Goal: Task Accomplishment & Management: Manage account settings

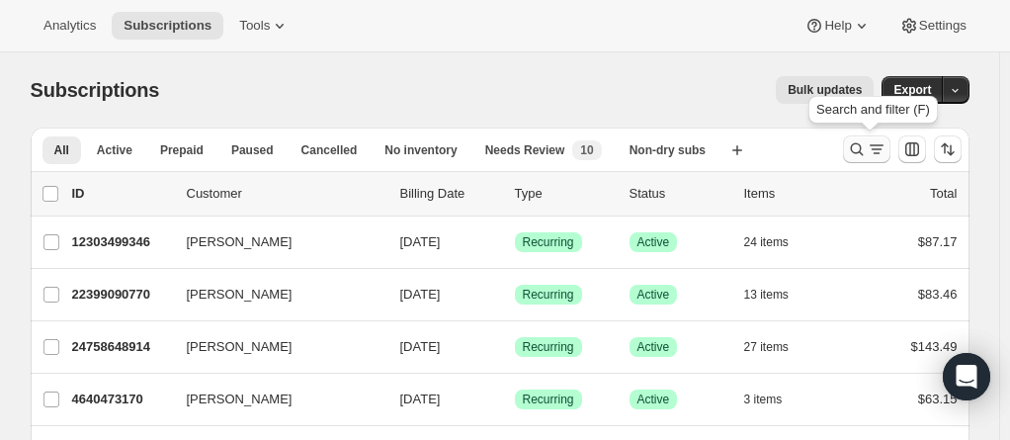
click at [872, 149] on icon "Search and filter results" at bounding box center [876, 149] width 20 height 20
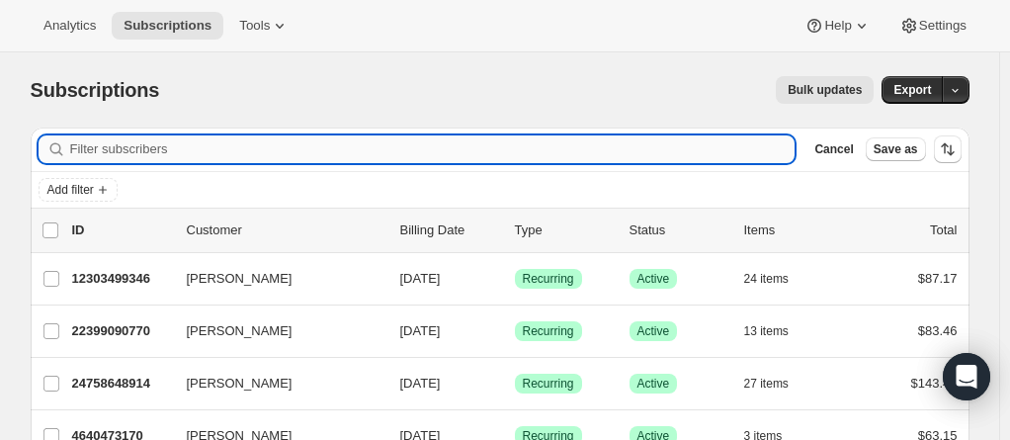
click at [316, 149] on input "Filter subscribers" at bounding box center [432, 149] width 725 height 28
paste input "[EMAIL_ADDRESS][DOMAIN_NAME]"
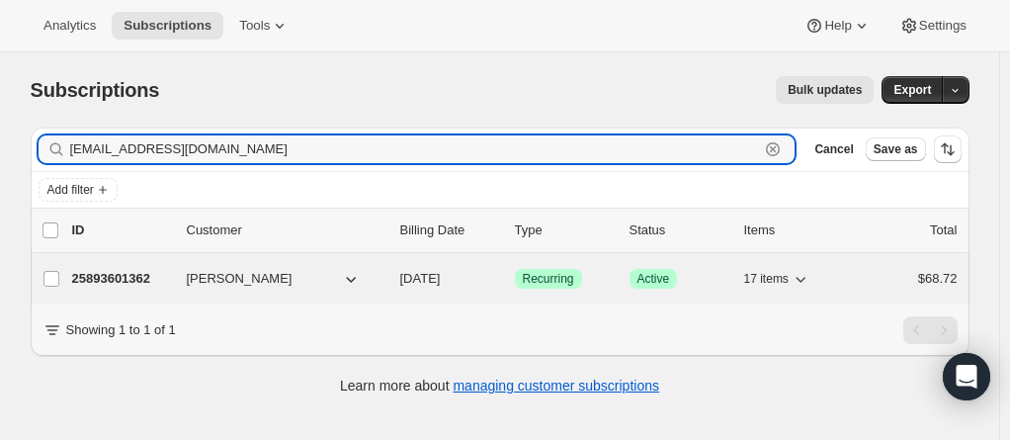
type input "[EMAIL_ADDRESS][DOMAIN_NAME]"
click at [143, 274] on p "25893601362" at bounding box center [121, 279] width 99 height 20
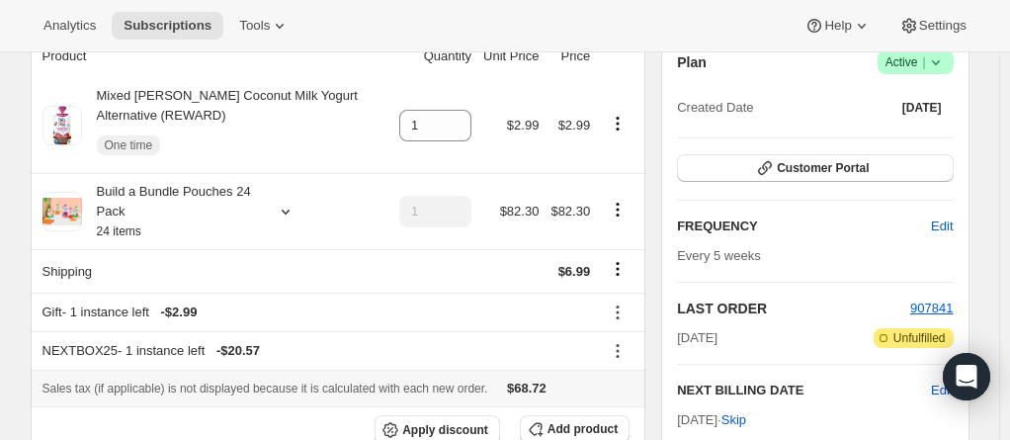
scroll to position [296, 0]
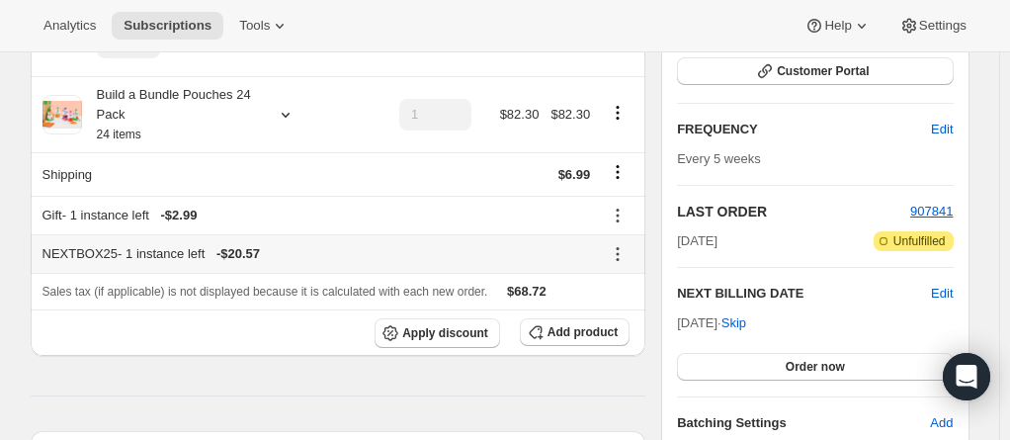
click at [626, 253] on icon at bounding box center [618, 254] width 20 height 20
click at [148, 20] on span "Subscriptions" at bounding box center [167, 26] width 88 height 16
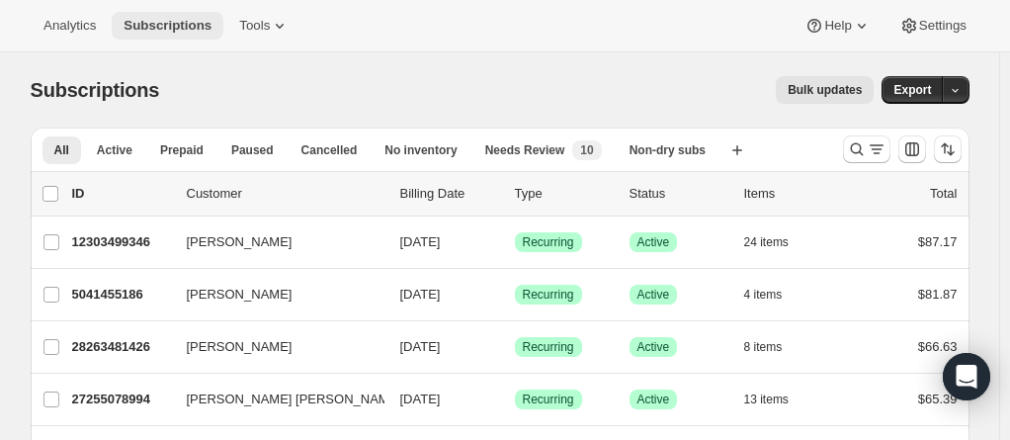
click at [149, 16] on button "Subscriptions" at bounding box center [168, 26] width 112 height 28
click at [865, 144] on icon "Search and filter results" at bounding box center [857, 149] width 20 height 20
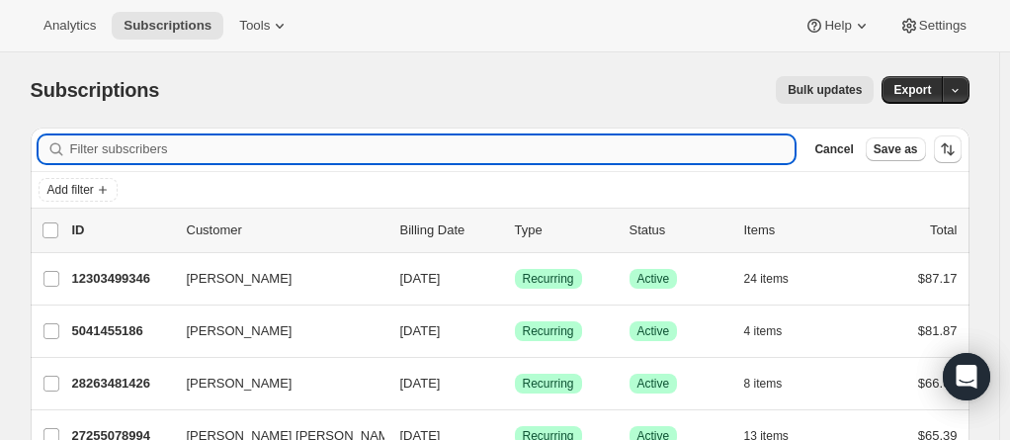
click at [148, 148] on input "Filter subscribers" at bounding box center [432, 149] width 725 height 28
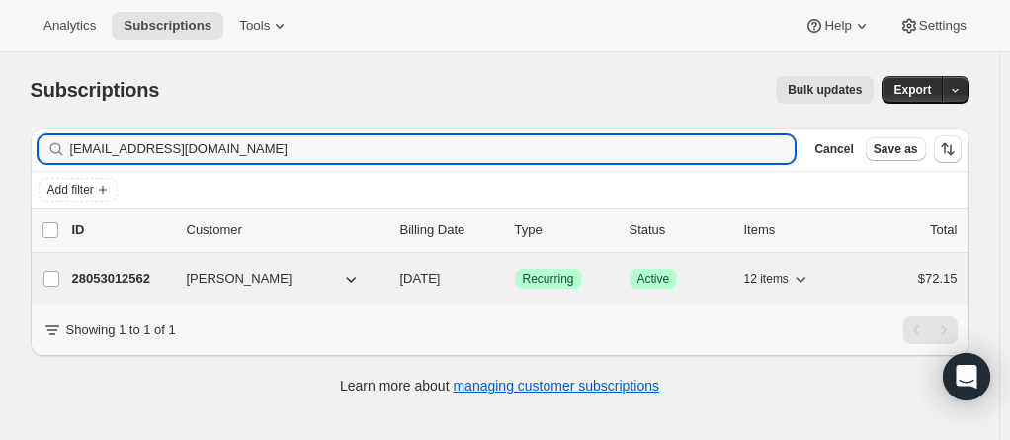
type input "[EMAIL_ADDRESS][DOMAIN_NAME]"
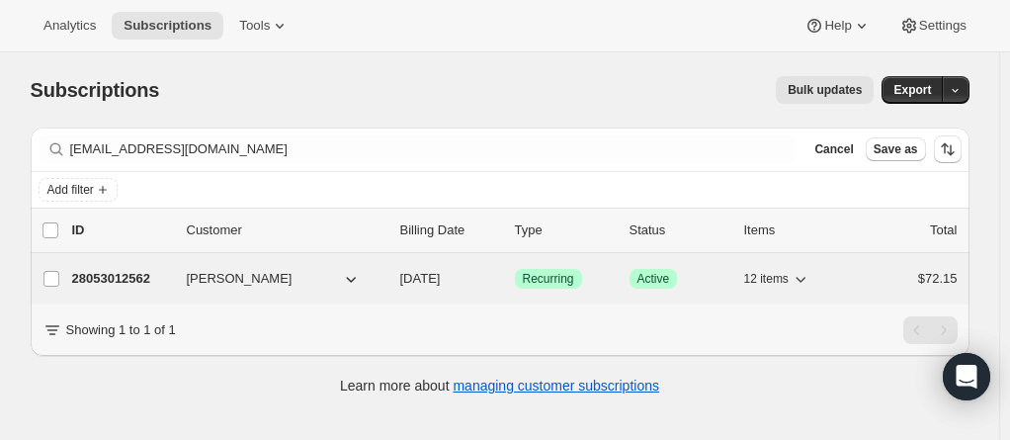
click at [111, 278] on p "28053012562" at bounding box center [121, 279] width 99 height 20
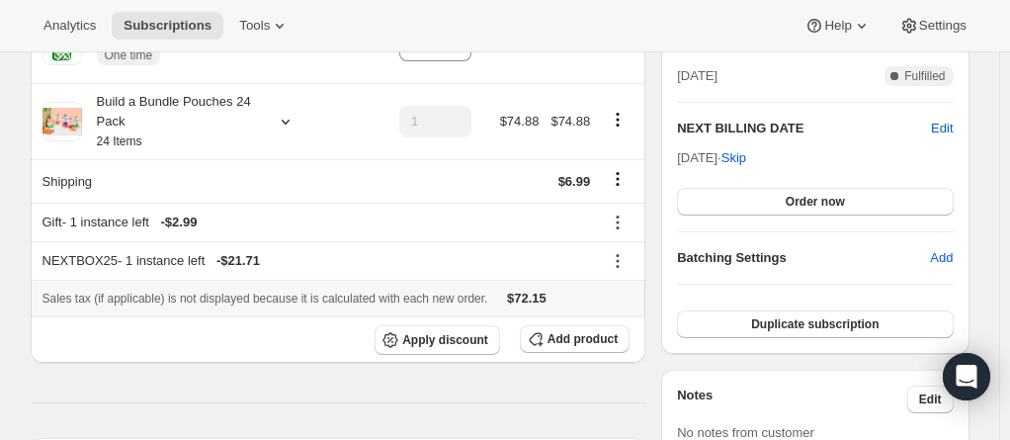
scroll to position [494, 0]
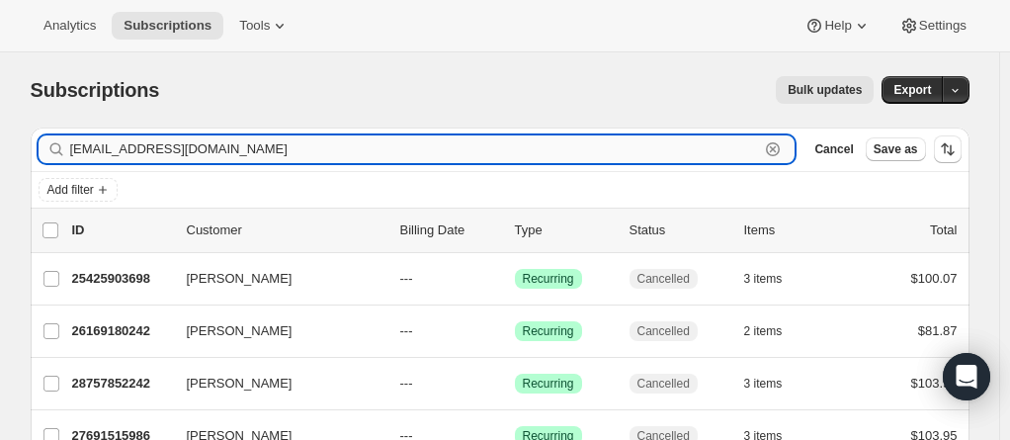
click at [256, 155] on input "ekmekcicasima@gmail.com" at bounding box center [415, 149] width 690 height 28
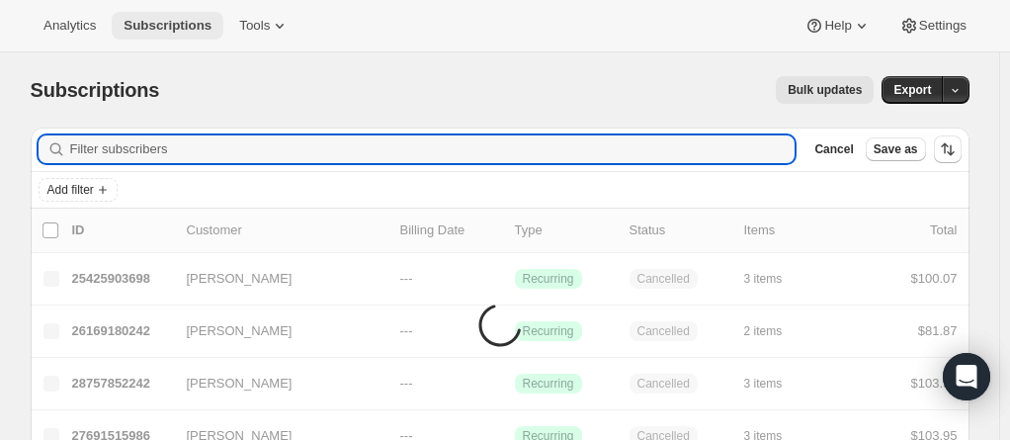
click at [163, 18] on span "Subscriptions" at bounding box center [167, 26] width 88 height 16
